Goal: Task Accomplishment & Management: Use online tool/utility

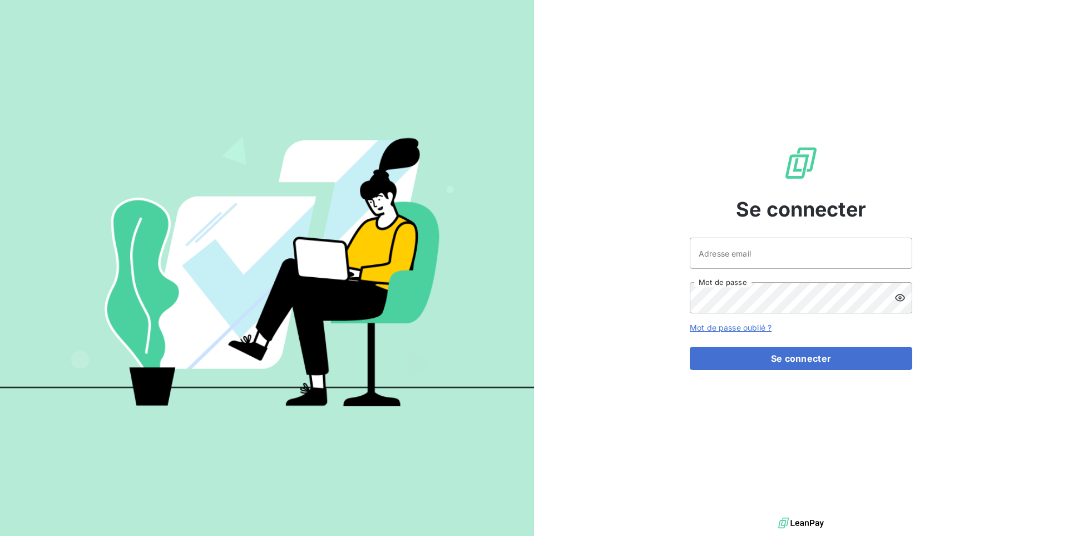
drag, startPoint x: 718, startPoint y: 271, endPoint x: 715, endPoint y: 265, distance: 6.5
click at [717, 269] on div "Adresse email Mot de passe" at bounding box center [801, 275] width 222 height 76
click at [713, 260] on input "Adresse email" at bounding box center [801, 252] width 222 height 31
type input "admin@rca"
click at [690, 346] on button "Se connecter" at bounding box center [801, 357] width 222 height 23
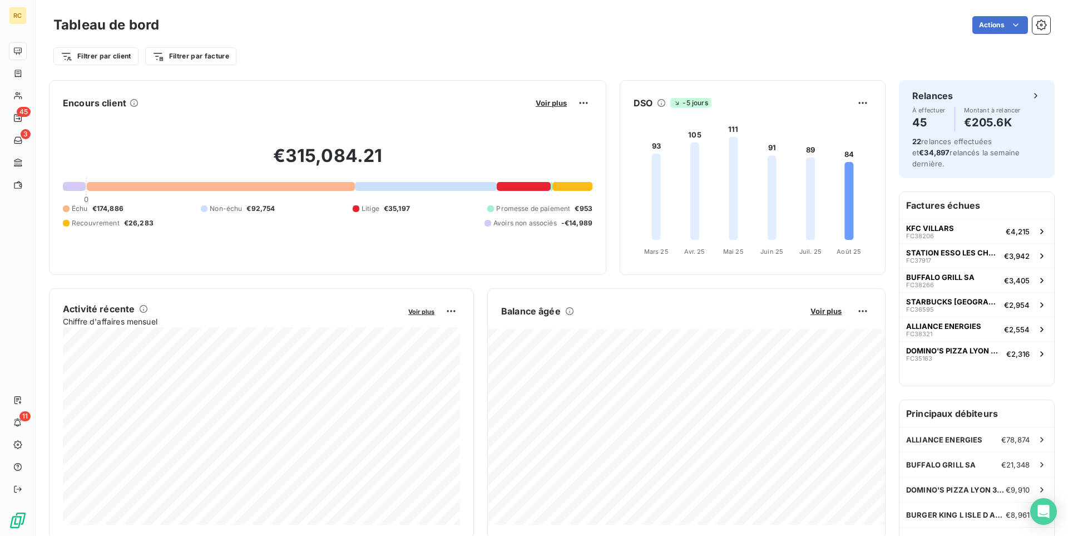
click at [559, 1] on div "Tableau de bord Actions Filtrer par client Filtrer par facture" at bounding box center [552, 36] width 1032 height 73
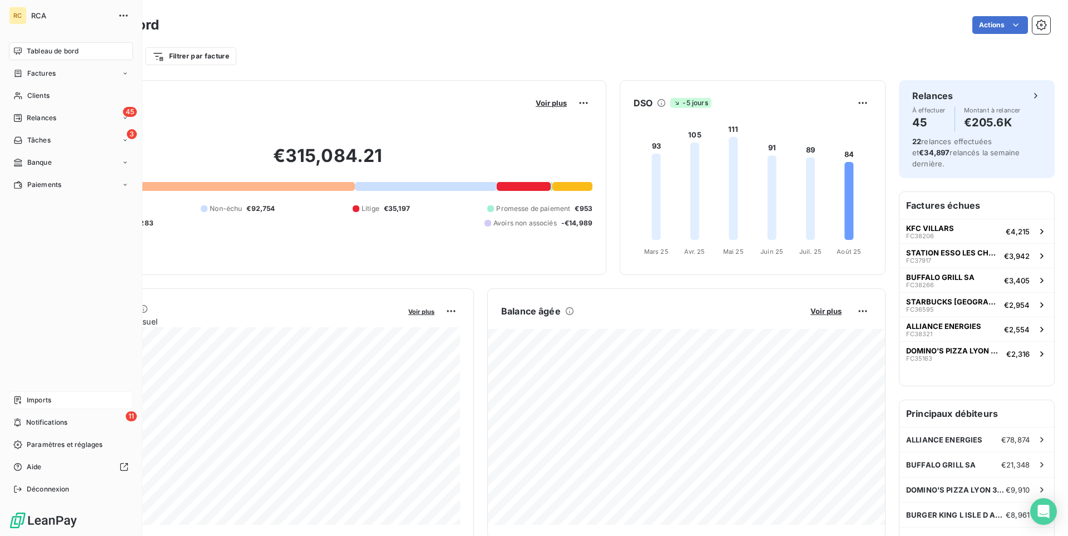
click at [45, 400] on span "Imports" at bounding box center [39, 400] width 24 height 10
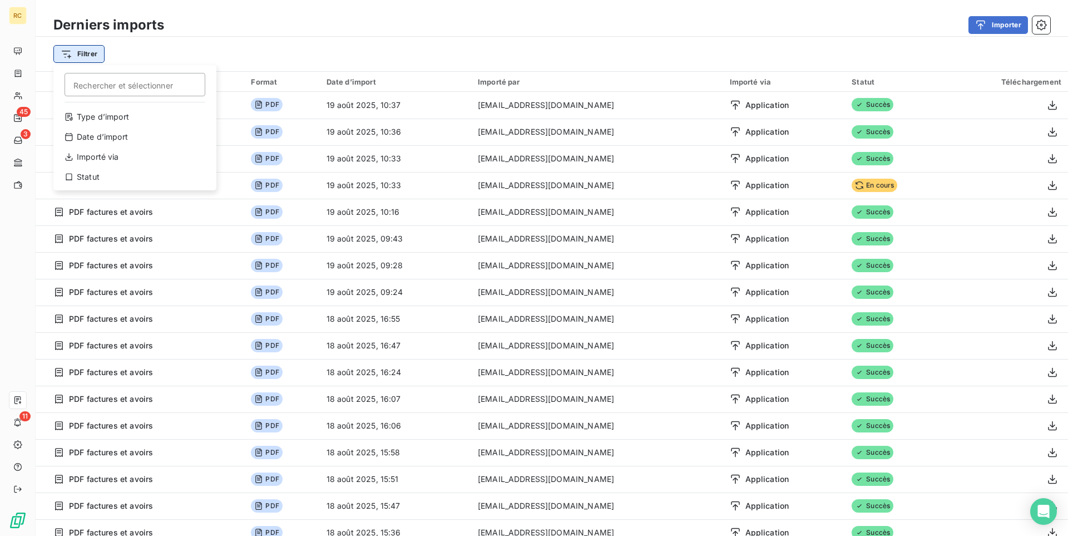
click at [102, 54] on html "RC 45 3 11 Derniers imports Importer Filtrer Rechercher et sélectionner Type d’…" at bounding box center [534, 268] width 1068 height 536
click at [123, 121] on div "Type d’import" at bounding box center [135, 117] width 154 height 18
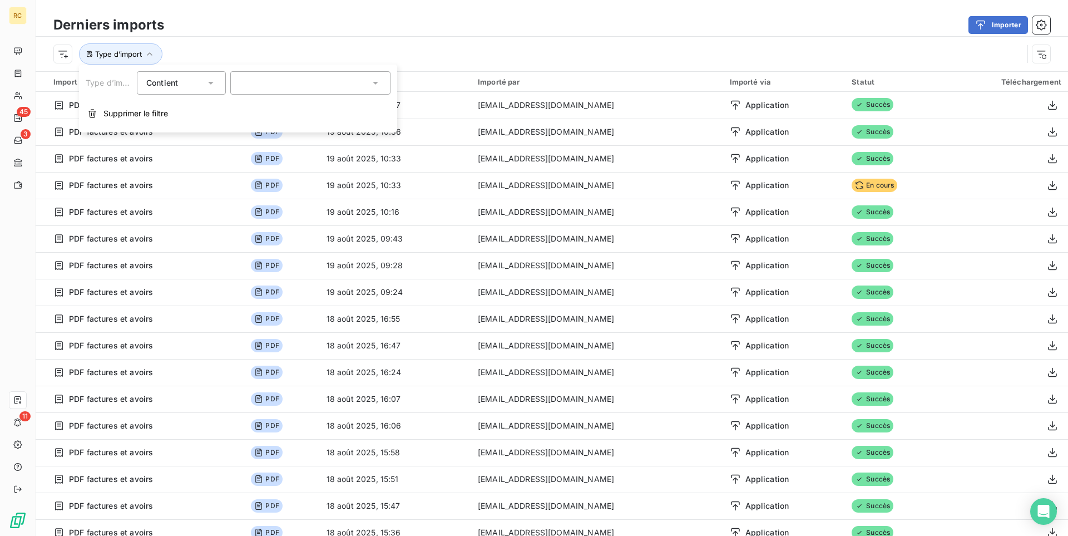
click at [239, 88] on div at bounding box center [310, 82] width 160 height 23
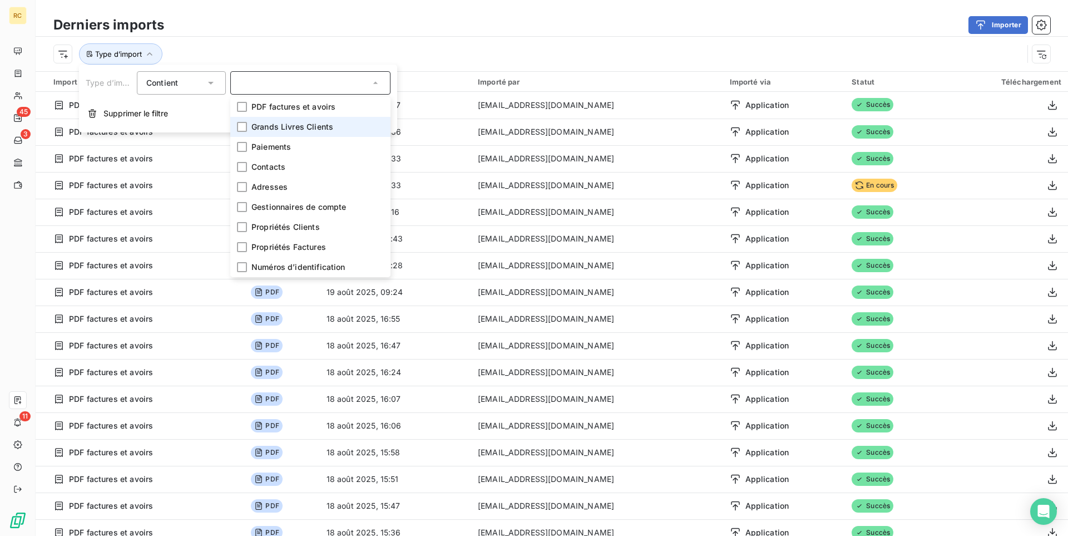
click at [261, 119] on li "Grands Livres Clients" at bounding box center [310, 127] width 160 height 20
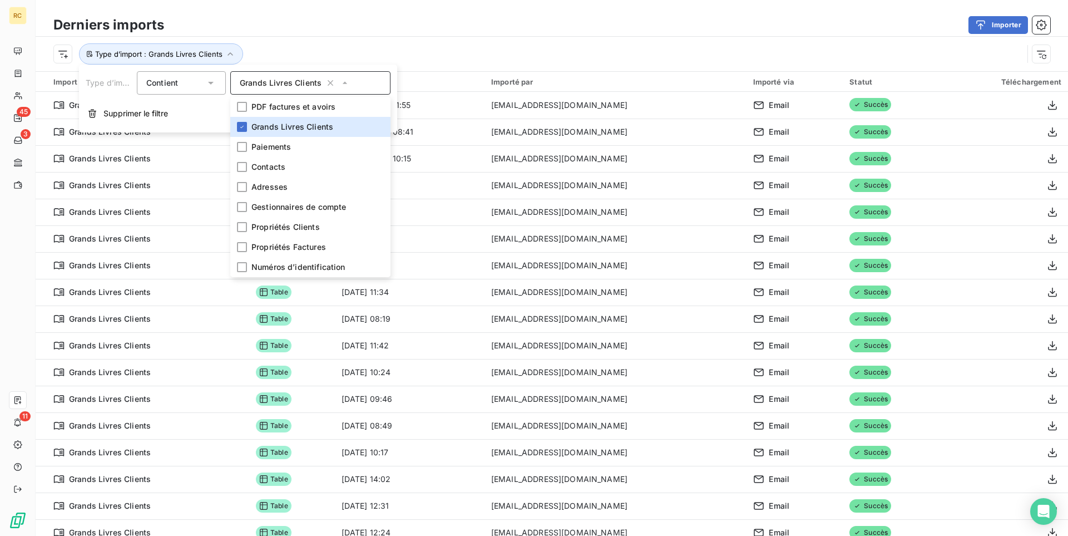
click at [332, 21] on div "Importer" at bounding box center [613, 25] width 873 height 18
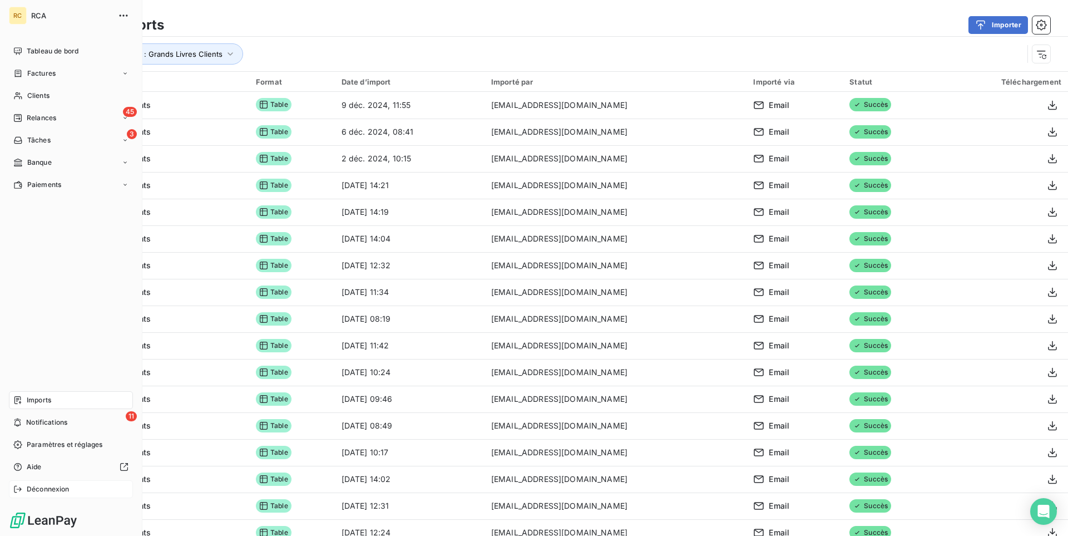
click at [71, 487] on div "Déconnexion" at bounding box center [71, 489] width 124 height 18
